Goal: Information Seeking & Learning: Learn about a topic

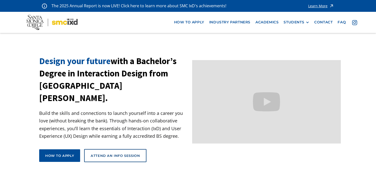
click at [327, 6] on div "Learn More" at bounding box center [318, 6] width 19 height 4
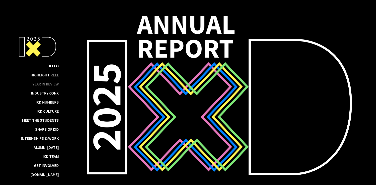
click at [47, 84] on div "Year in Review" at bounding box center [45, 83] width 26 height 5
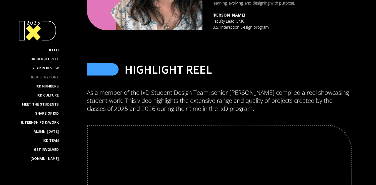
click at [53, 78] on div "Industry ConX" at bounding box center [45, 76] width 28 height 5
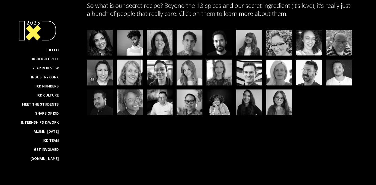
scroll to position [6001, 0]
